Goal: Obtain resource: Download file/media

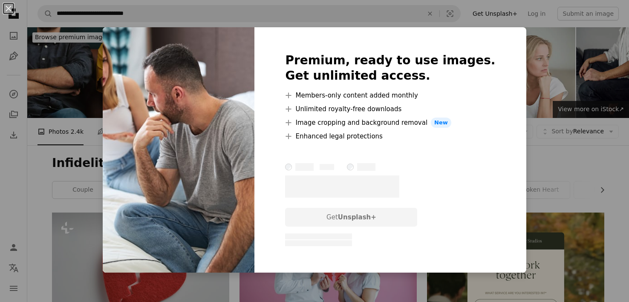
scroll to position [853, 0]
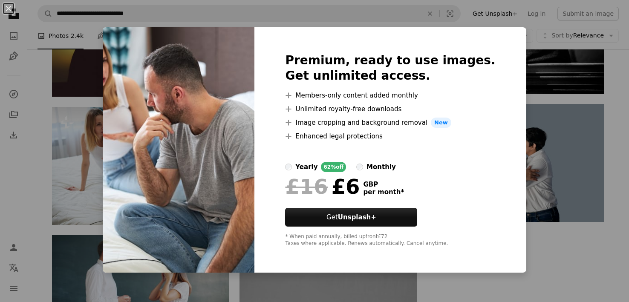
click at [539, 240] on div "An X shape Premium, ready to use images. Get unlimited access. A plus sign Memb…" at bounding box center [314, 151] width 629 height 302
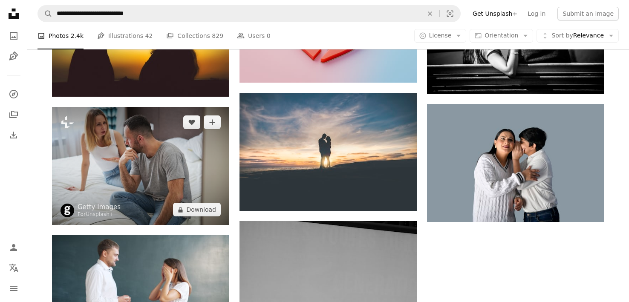
click at [138, 159] on img at bounding box center [140, 166] width 177 height 118
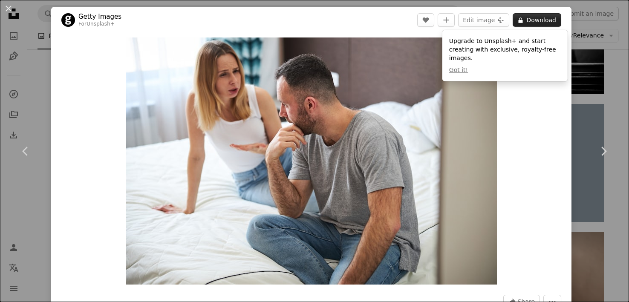
click at [545, 22] on button "A lock Download" at bounding box center [537, 20] width 49 height 14
